Goal: Task Accomplishment & Management: Use online tool/utility

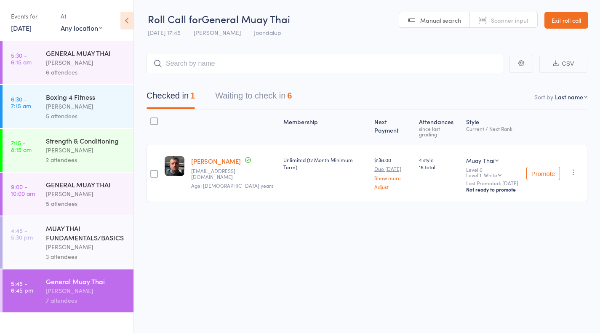
click at [292, 96] on div "6" at bounding box center [289, 95] width 5 height 9
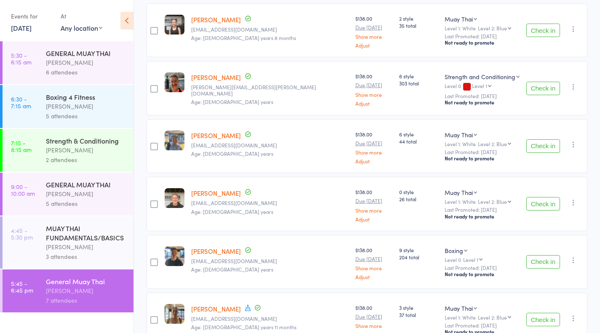
scroll to position [145, 0]
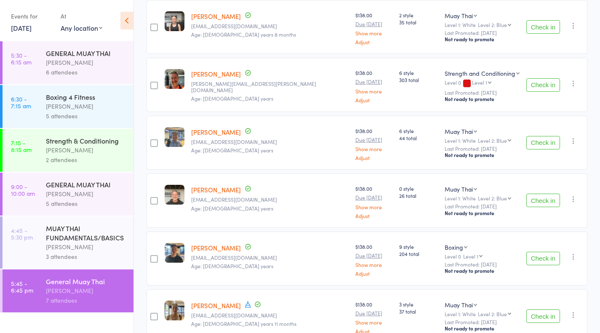
click at [549, 79] on button "Check in" at bounding box center [543, 84] width 34 height 13
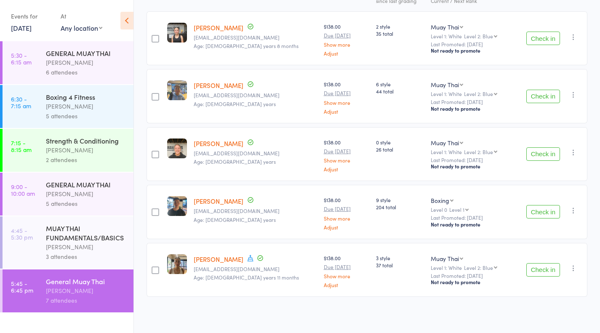
click at [546, 147] on button "Check in" at bounding box center [543, 153] width 34 height 13
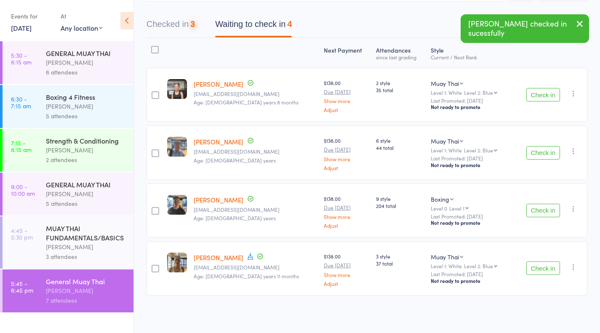
scroll to position [70, 0]
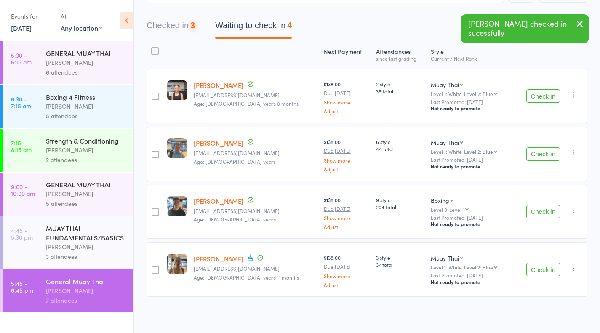
click at [539, 213] on button "Check in" at bounding box center [543, 211] width 34 height 13
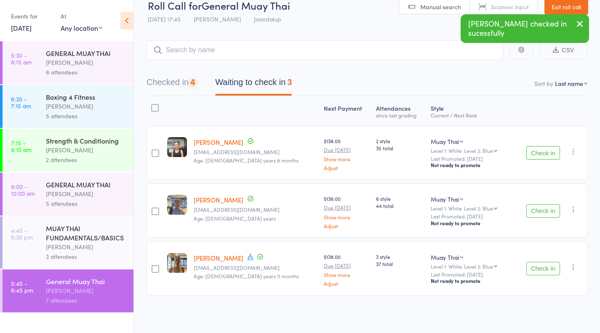
scroll to position [13, 0]
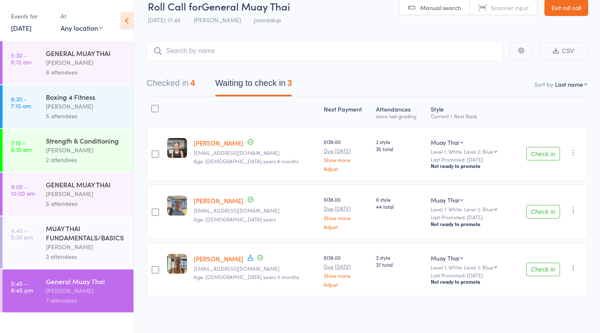
click at [550, 158] on button "Check in" at bounding box center [543, 153] width 34 height 13
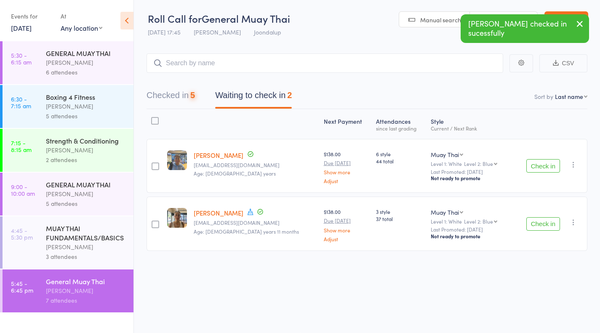
scroll to position [0, 0]
click at [542, 172] on button "Check in" at bounding box center [543, 165] width 34 height 13
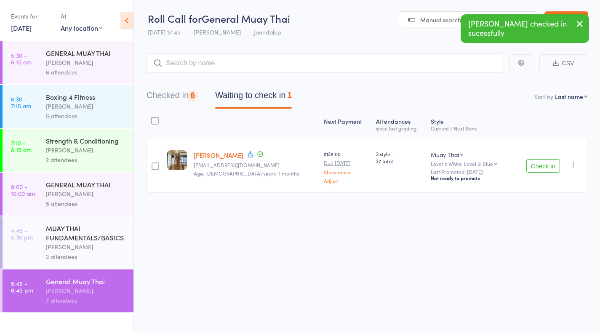
click at [549, 164] on button "Check in" at bounding box center [543, 165] width 34 height 13
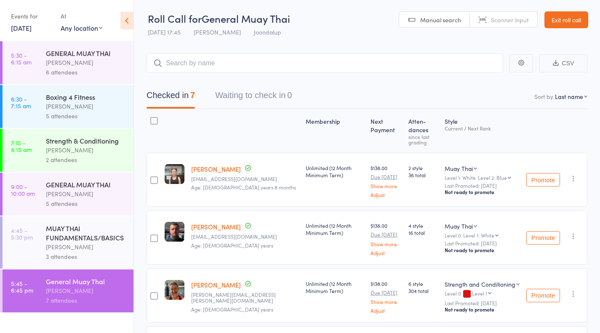
click at [110, 66] on div "[PERSON_NAME]" at bounding box center [86, 63] width 80 height 10
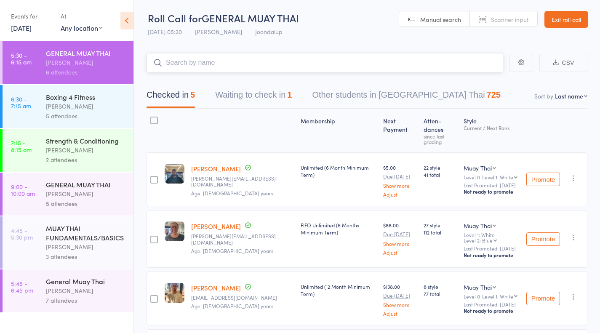
scroll to position [1, 0]
click at [44, 108] on link "6:30 - 7:15 am Boxing 4 Fitness [PERSON_NAME] 5 attendees" at bounding box center [68, 106] width 131 height 43
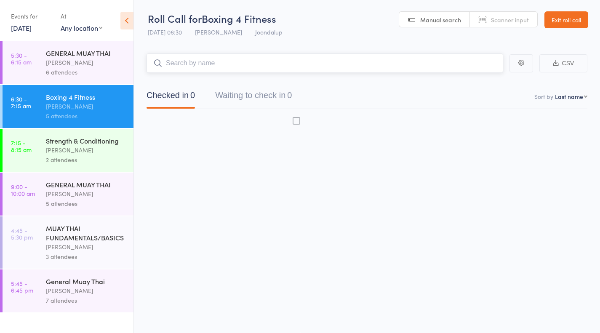
scroll to position [0, 0]
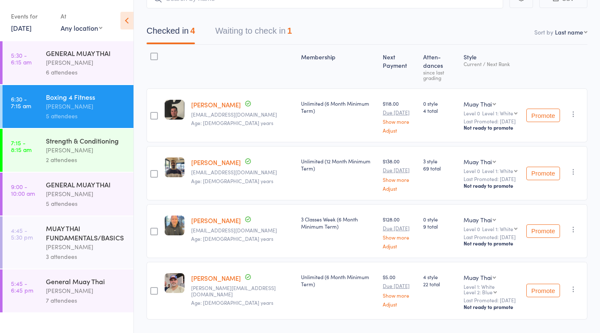
click at [56, 155] on div "[PERSON_NAME]" at bounding box center [86, 150] width 80 height 10
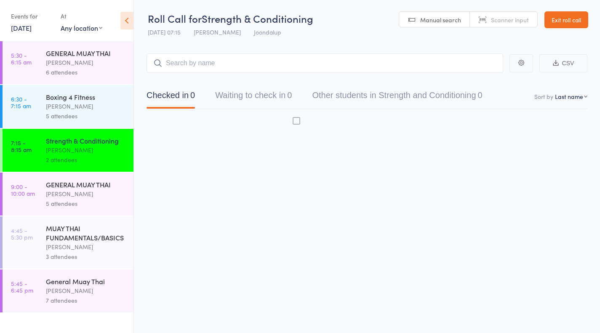
scroll to position [0, 0]
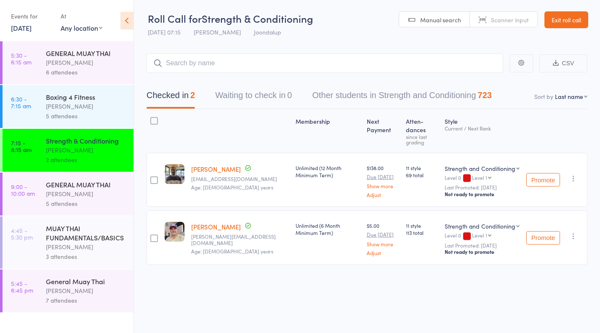
click at [48, 189] on div "GENERAL MUAY THAI" at bounding box center [86, 184] width 80 height 9
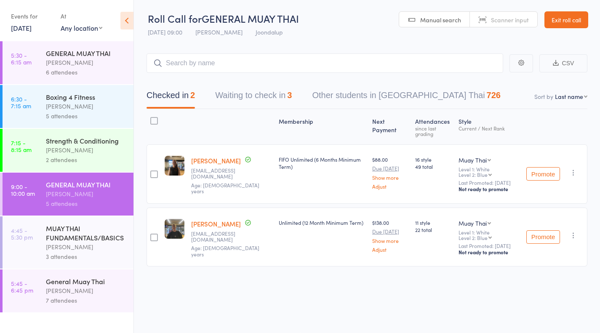
click at [56, 237] on div "MUAY THAI FUNDAMENTALS/BASICS" at bounding box center [86, 233] width 80 height 19
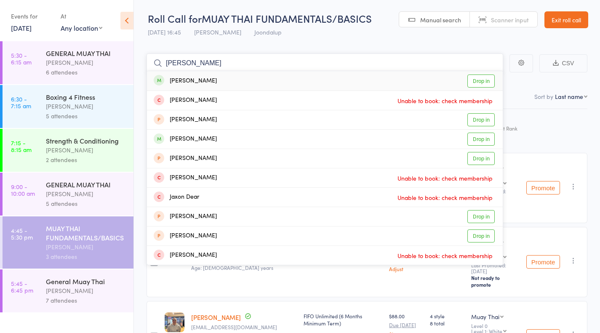
type input "[PERSON_NAME]"
click at [483, 81] on link "Drop in" at bounding box center [480, 81] width 27 height 13
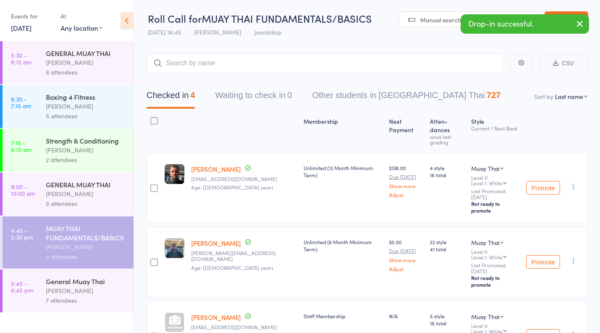
click at [61, 300] on div "7 attendees" at bounding box center [86, 301] width 80 height 10
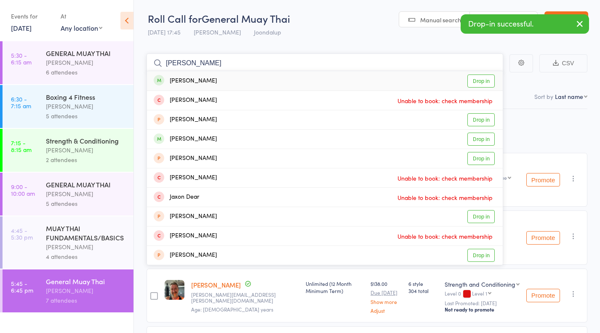
type input "[PERSON_NAME]"
click at [485, 83] on link "Drop in" at bounding box center [480, 81] width 27 height 13
